Goal: Information Seeking & Learning: Check status

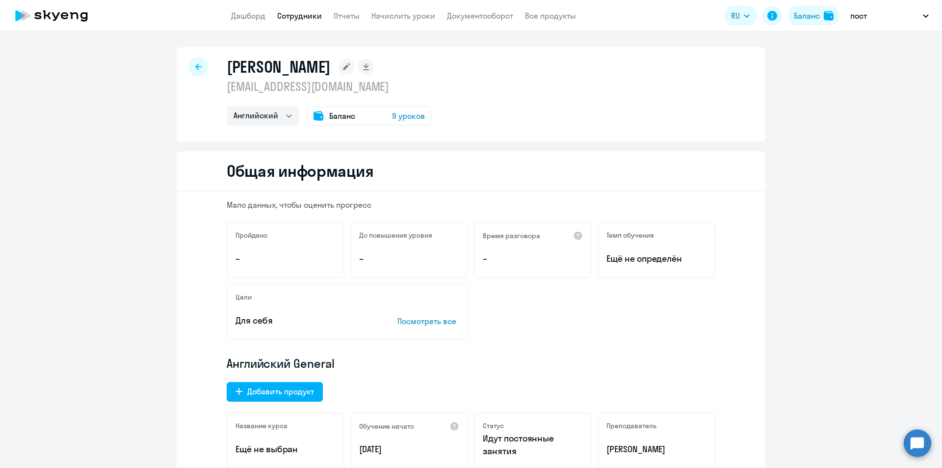
select select "english"
click at [253, 10] on app-menu-item-link "Дашборд" at bounding box center [248, 16] width 34 height 12
click at [253, 17] on link "Дашборд" at bounding box center [248, 16] width 34 height 10
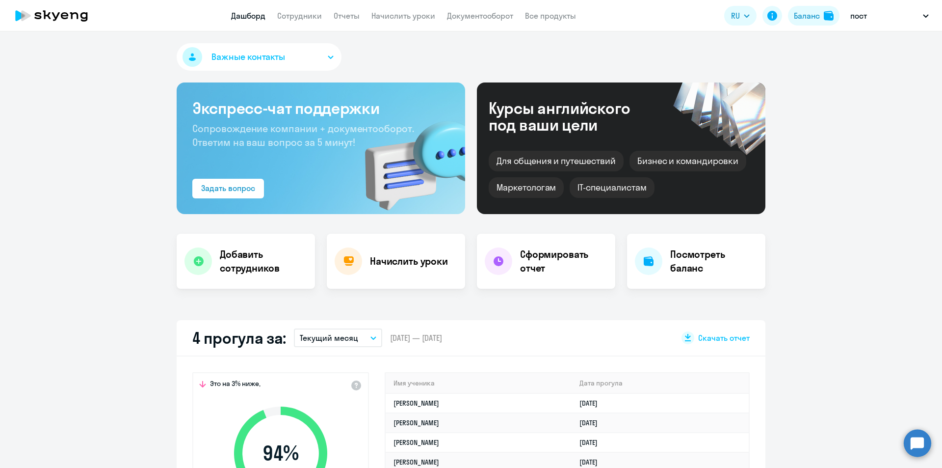
scroll to position [49, 0]
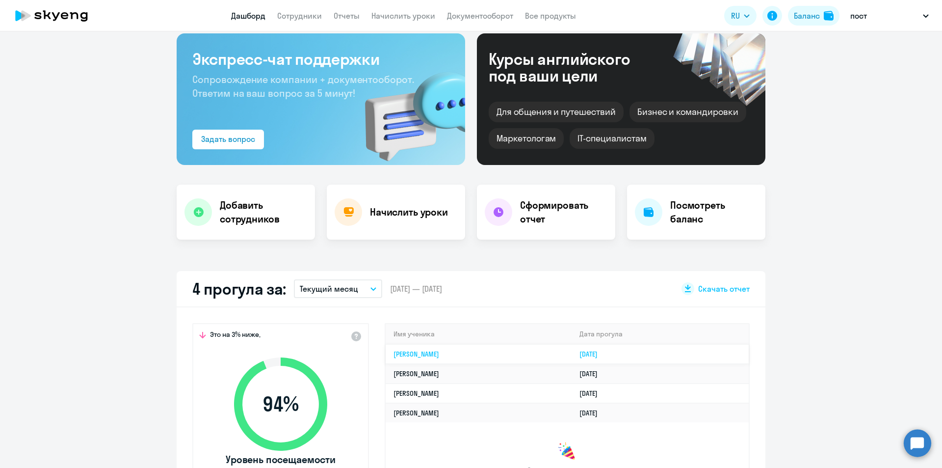
click at [515, 354] on td "[PERSON_NAME]" at bounding box center [479, 354] width 186 height 20
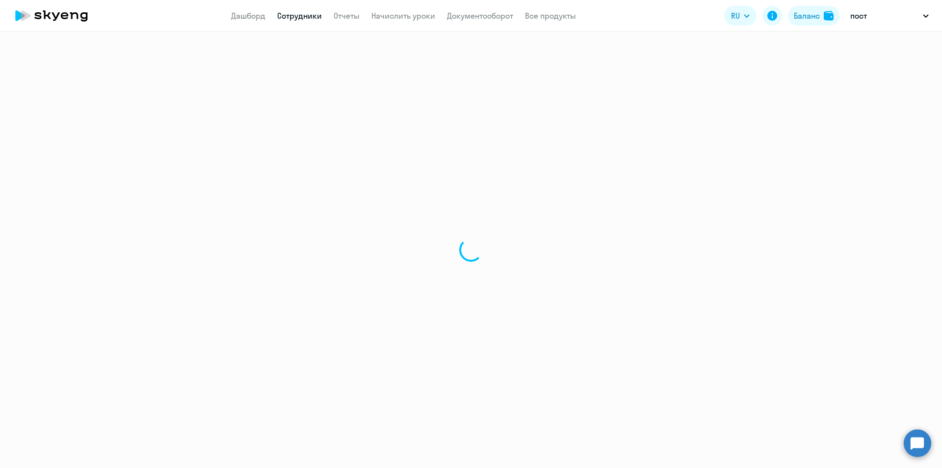
select select "english"
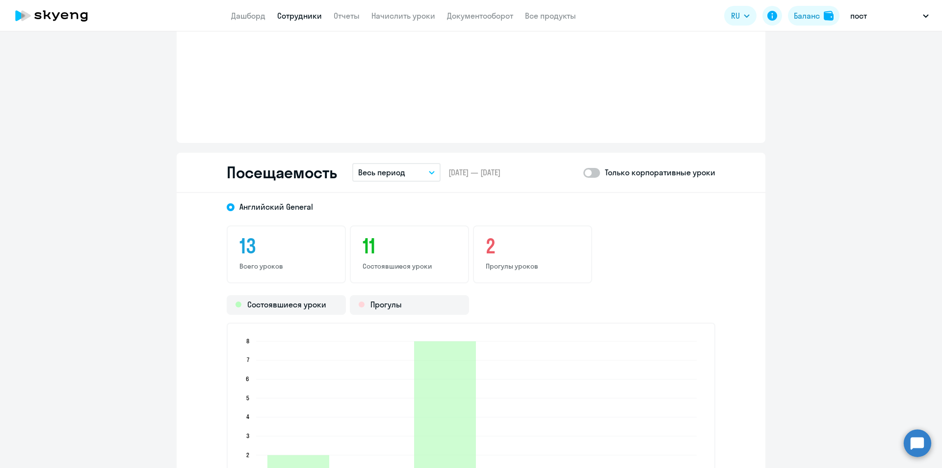
scroll to position [1128, 0]
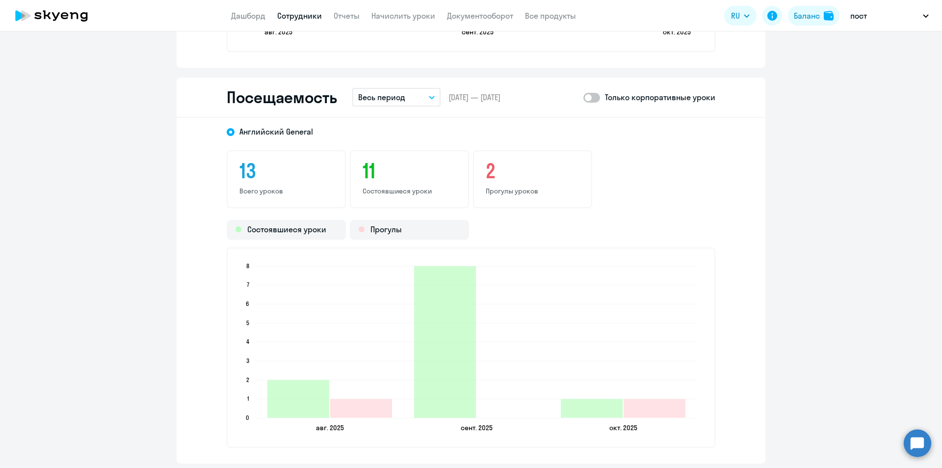
drag, startPoint x: 844, startPoint y: 164, endPoint x: 831, endPoint y: 159, distance: 14.8
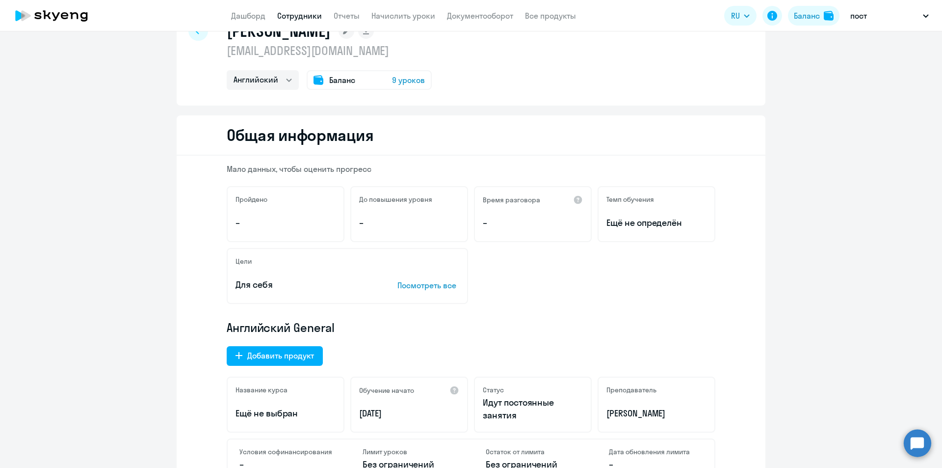
scroll to position [0, 0]
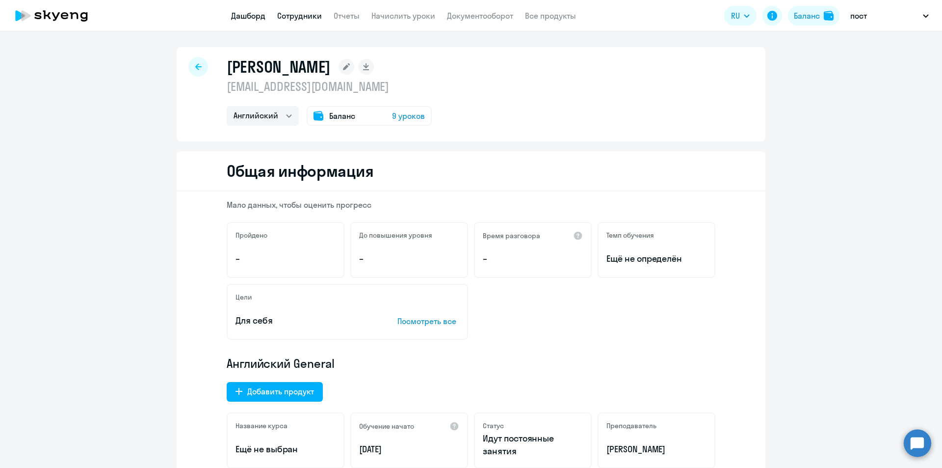
click at [236, 12] on link "Дашборд" at bounding box center [248, 16] width 34 height 10
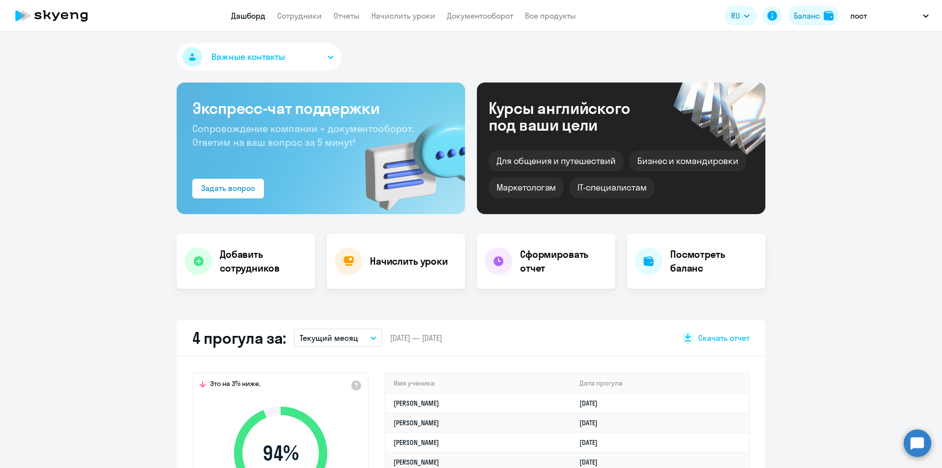
select select "30"
